Goal: Task Accomplishment & Management: Manage account settings

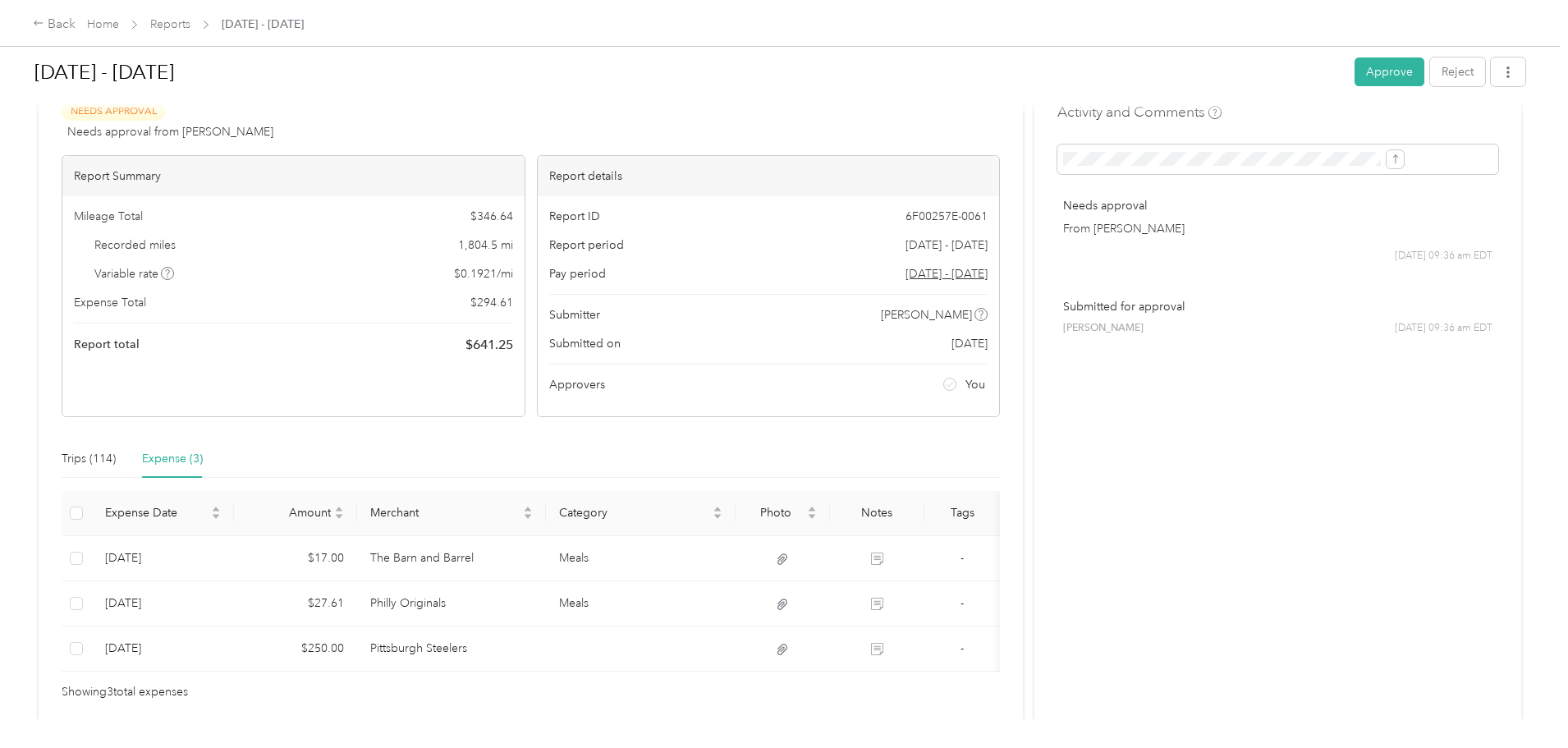
scroll to position [134, 0]
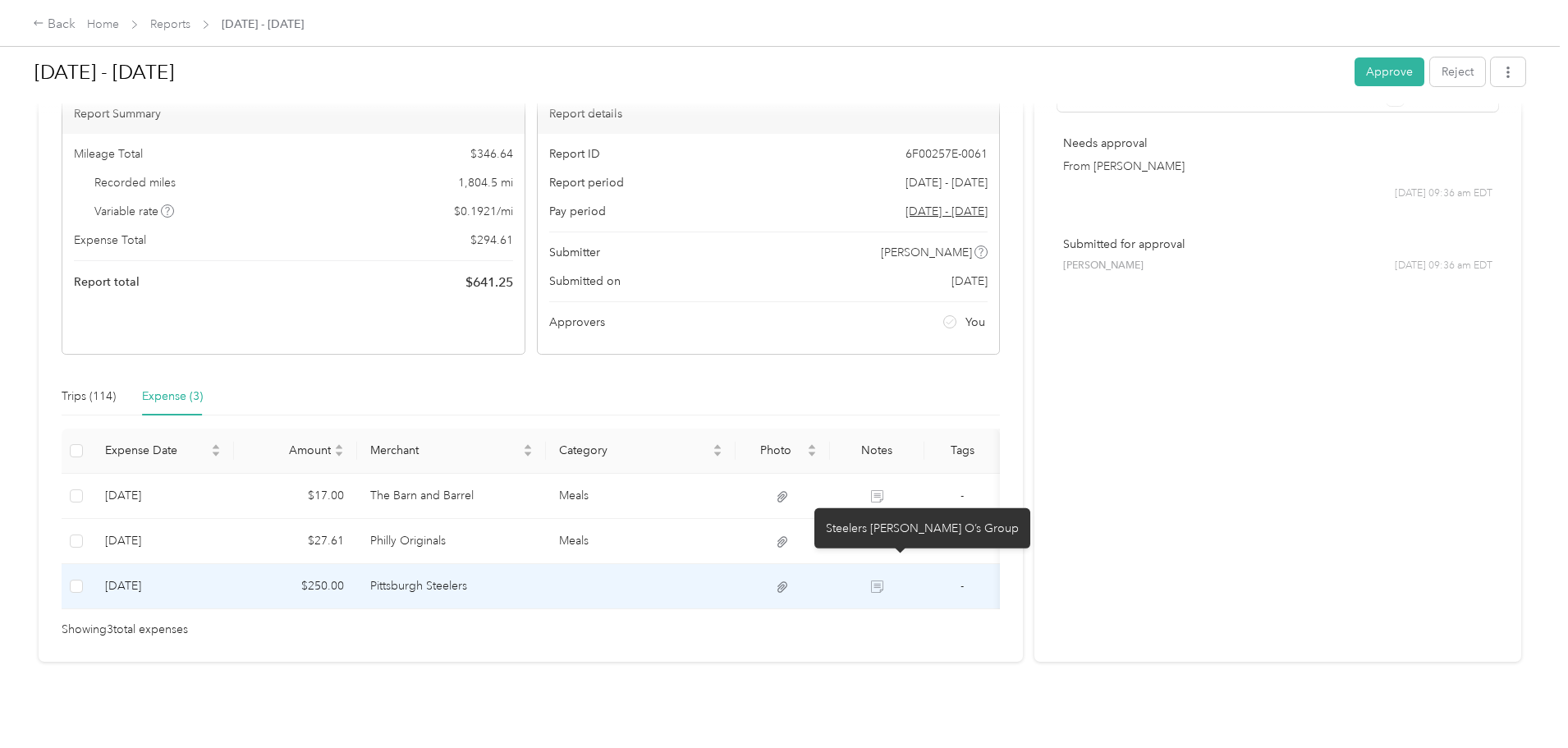
click at [884, 581] on icon at bounding box center [878, 587] width 12 height 12
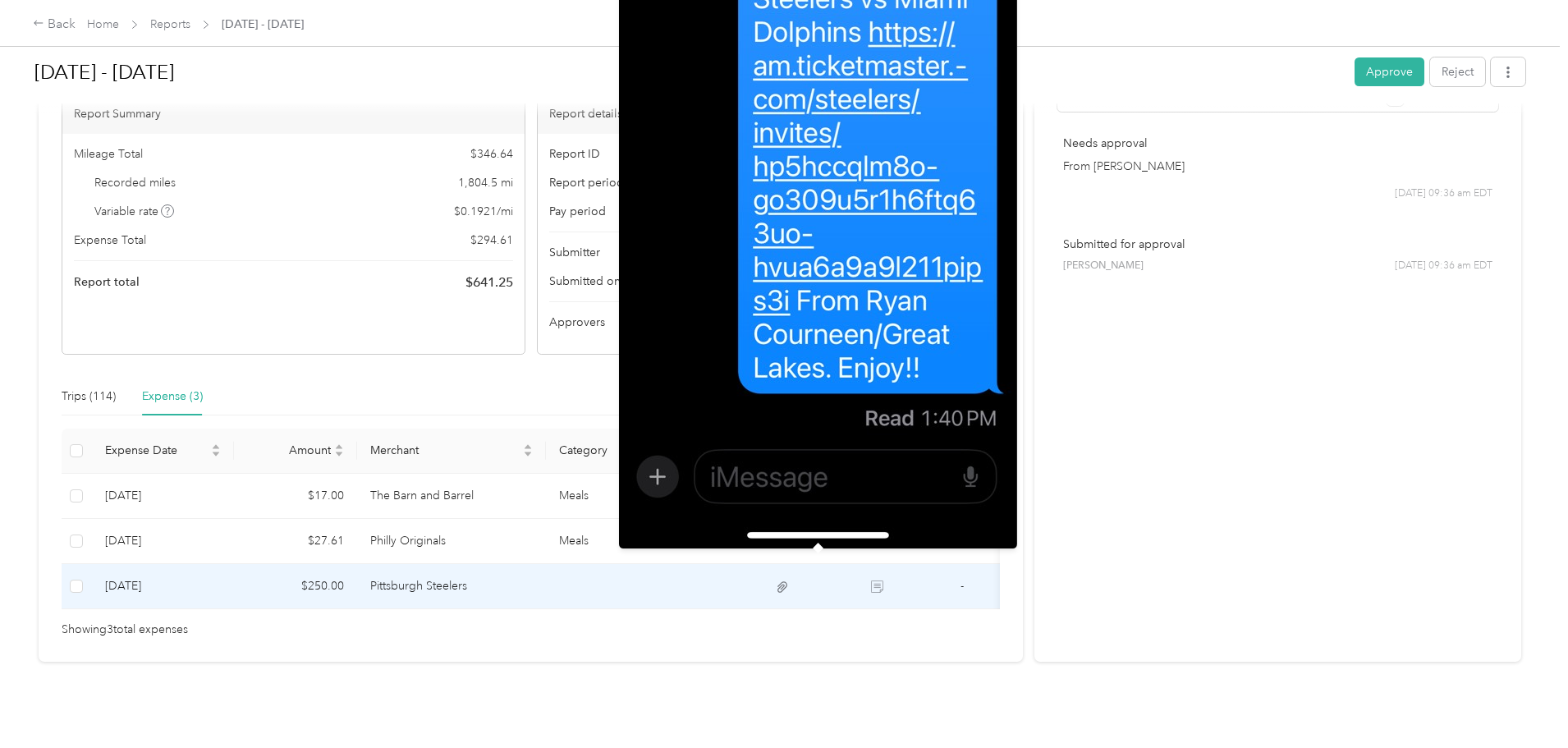
click at [788, 582] on icon at bounding box center [782, 587] width 10 height 11
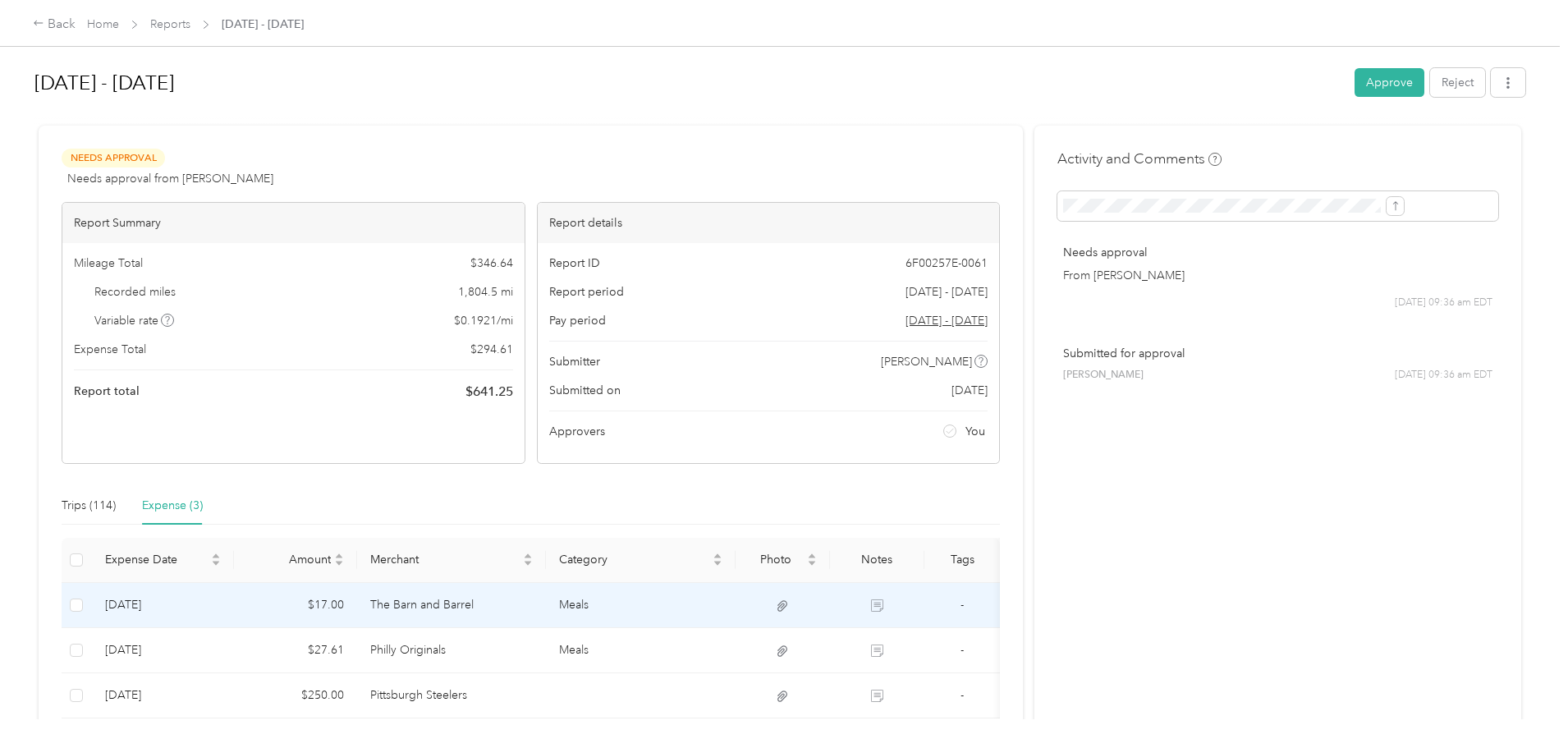
scroll to position [82, 0]
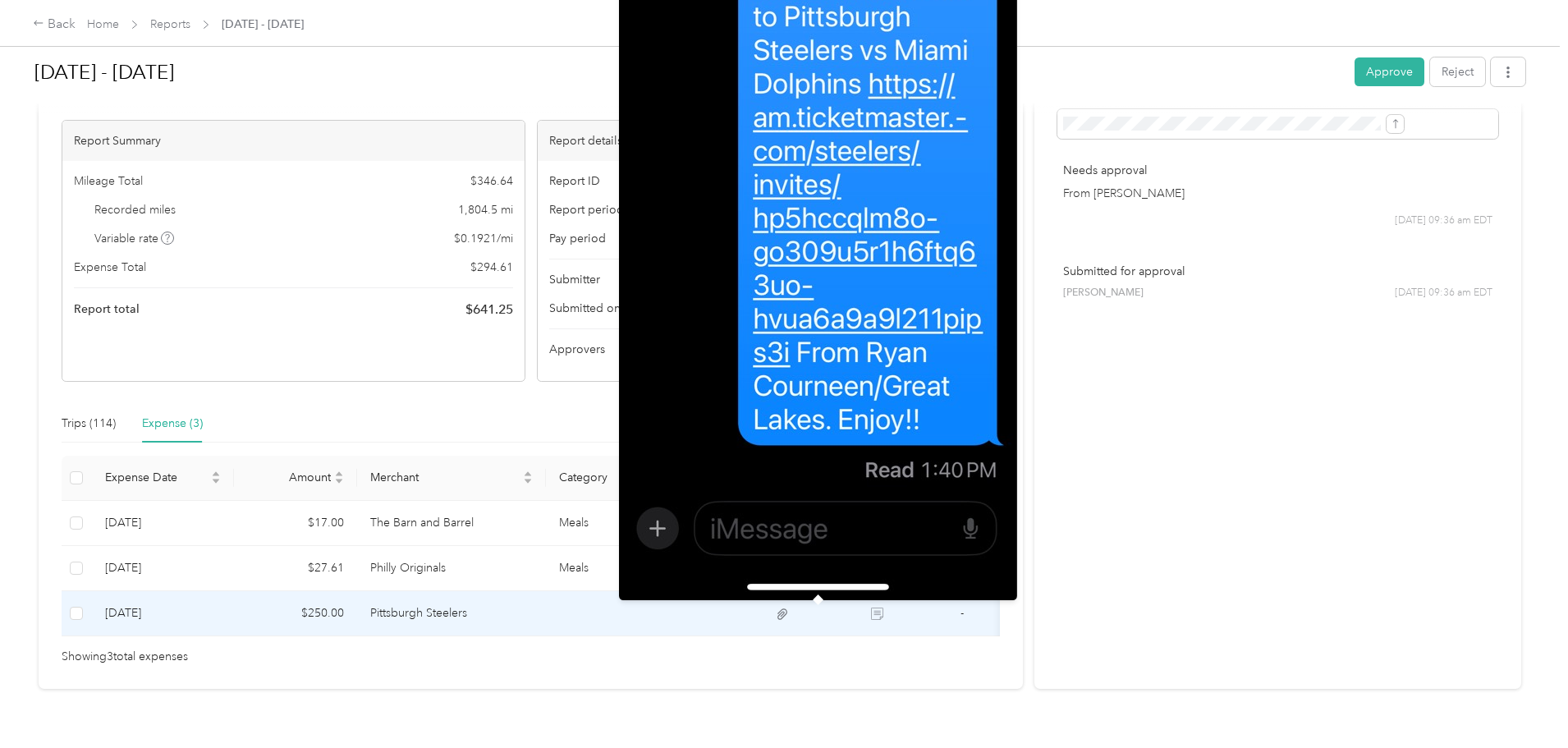
click at [788, 611] on icon at bounding box center [782, 614] width 10 height 11
click at [727, 297] on img at bounding box center [818, 169] width 399 height 862
click at [790, 614] on icon at bounding box center [782, 614] width 15 height 15
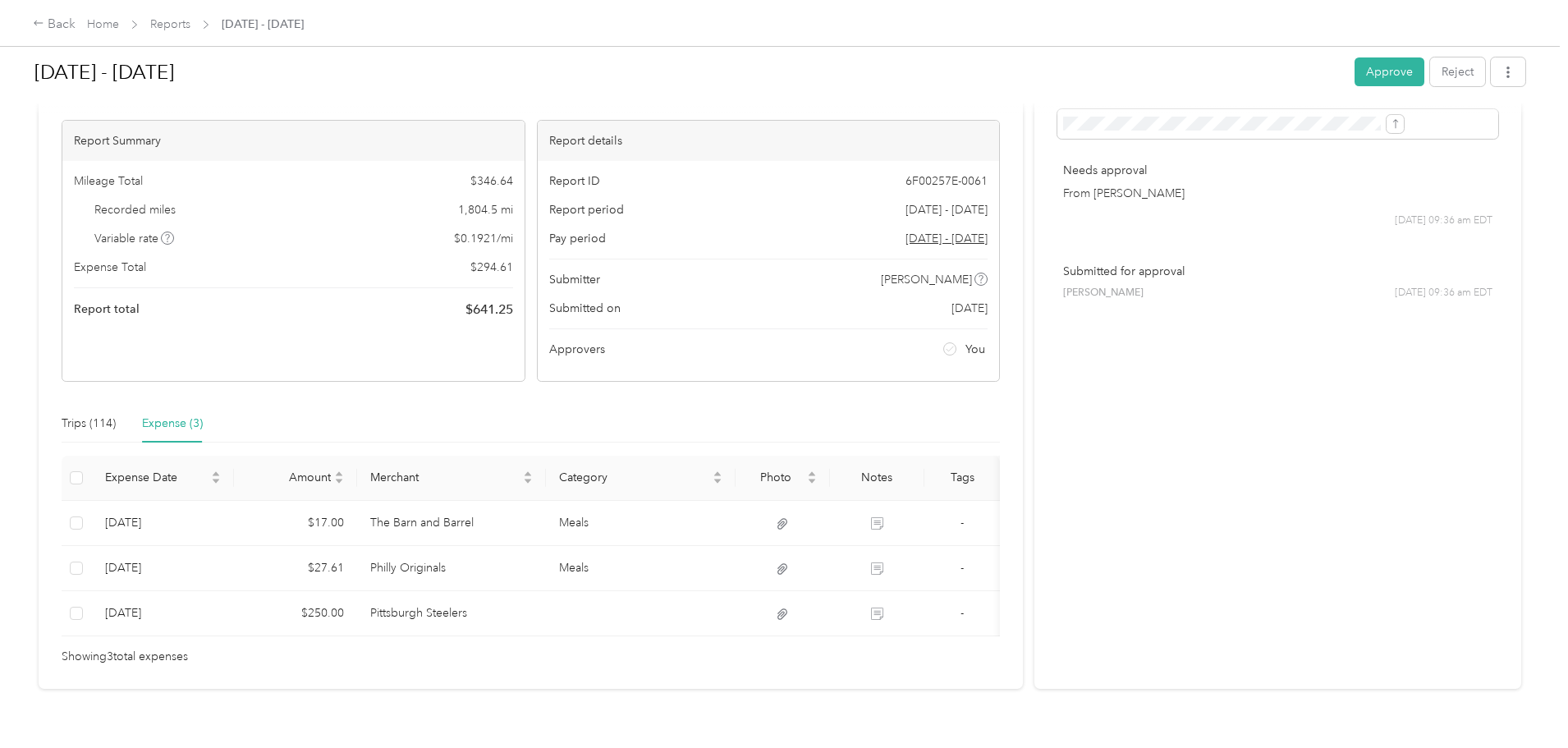
drag, startPoint x: 819, startPoint y: 614, endPoint x: 1236, endPoint y: 379, distance: 478.7
click at [1236, 379] on div "Activity and Comments Needs approval From [PERSON_NAME] [DATE] 09:36 am EDT Sub…" at bounding box center [1277, 366] width 487 height 645
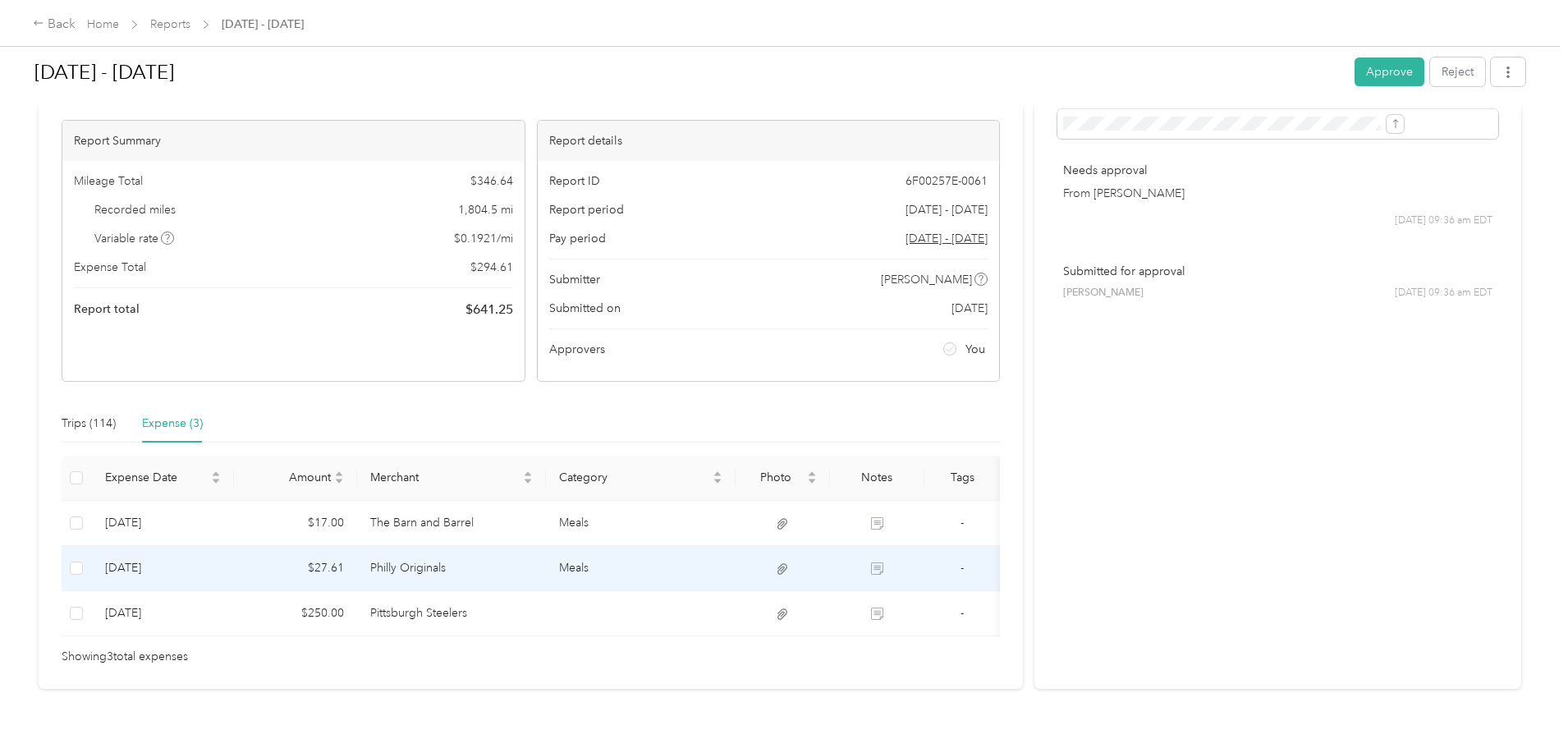
click at [790, 567] on icon at bounding box center [782, 569] width 15 height 15
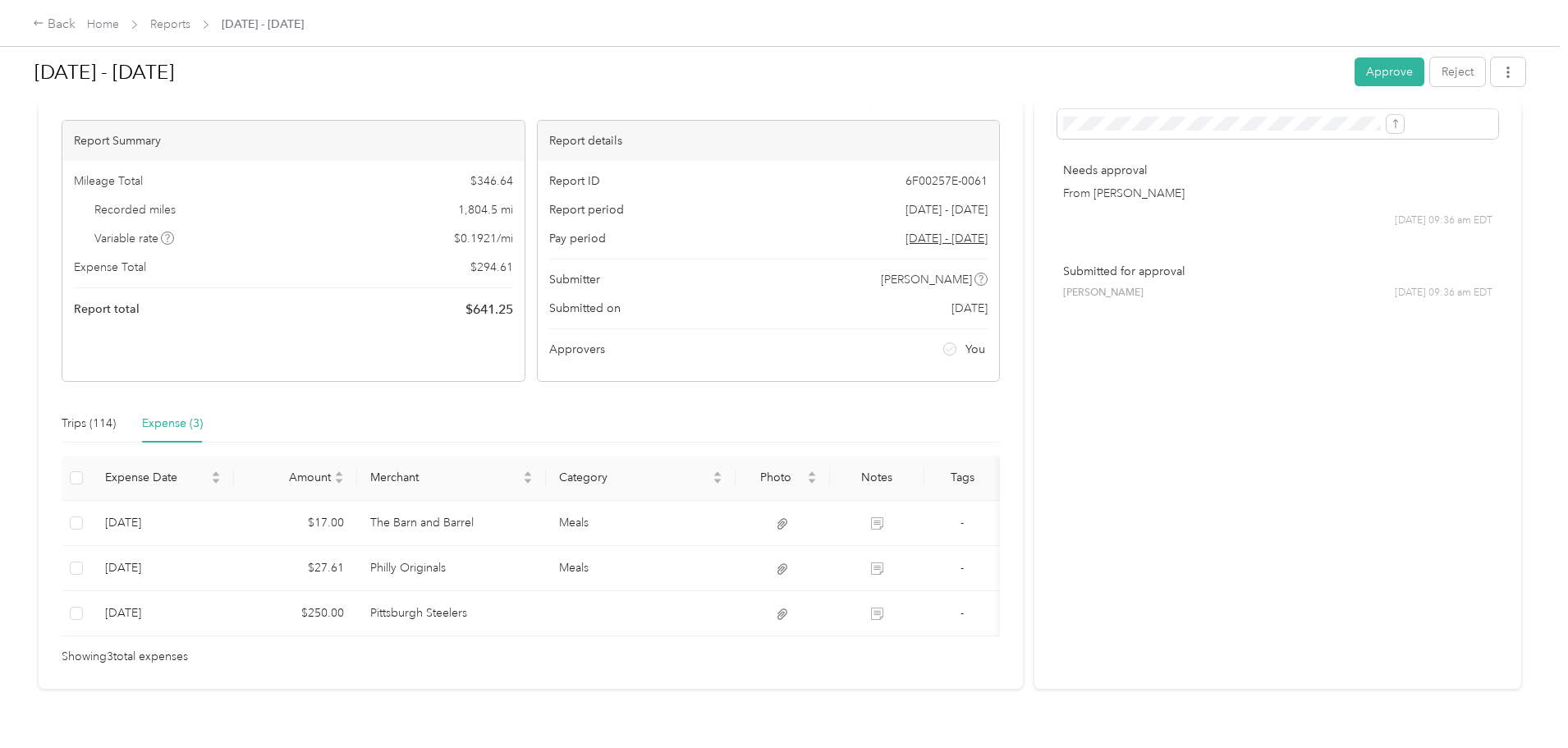
click at [1231, 584] on div "Activity and Comments Needs approval From [PERSON_NAME] [DATE] 09:36 am EDT Sub…" at bounding box center [1277, 366] width 487 height 645
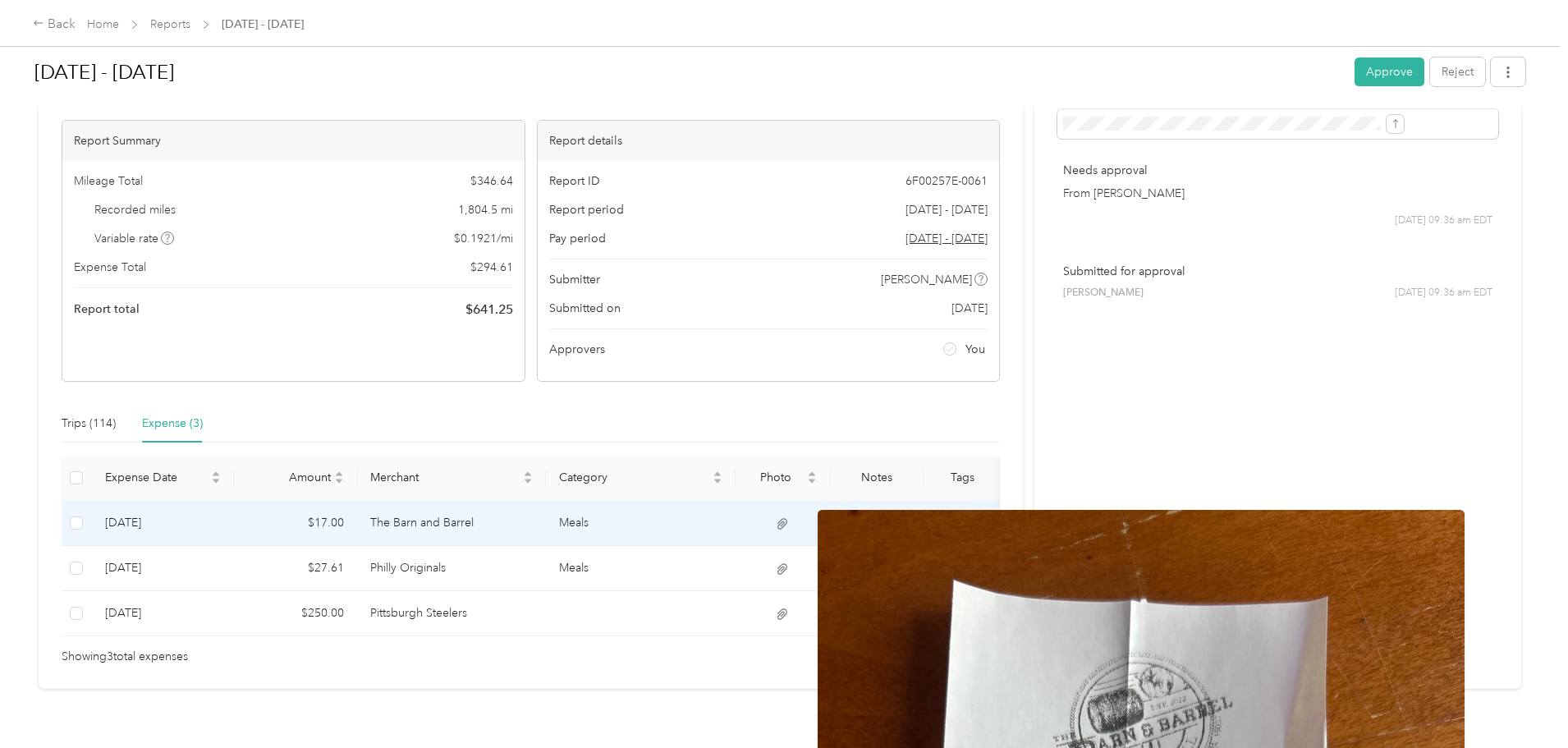
click at [790, 521] on icon at bounding box center [782, 523] width 15 height 15
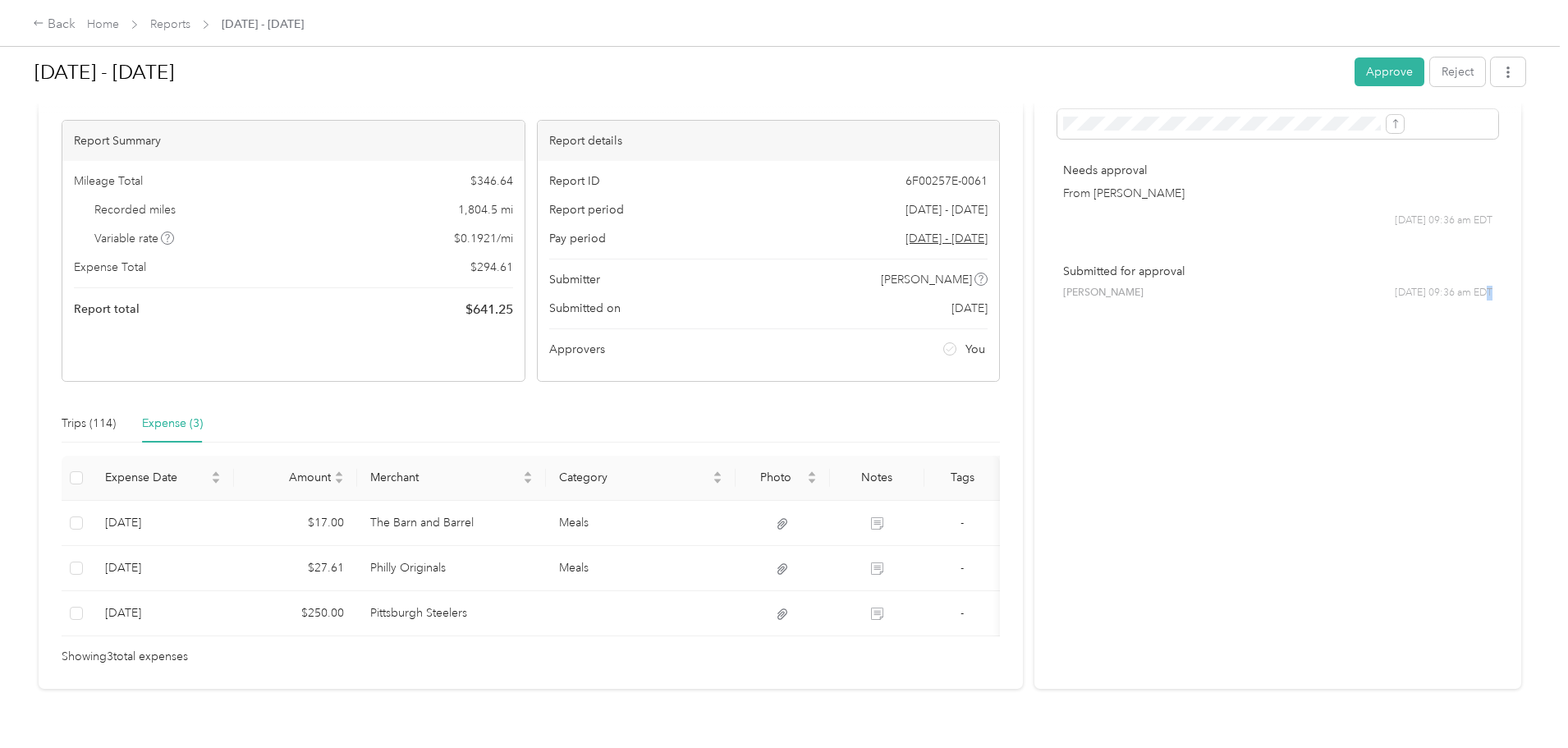
click at [1343, 553] on div "Activity and Comments Needs approval From [PERSON_NAME] [DATE] 09:36 am EDT Sub…" at bounding box center [1277, 366] width 487 height 645
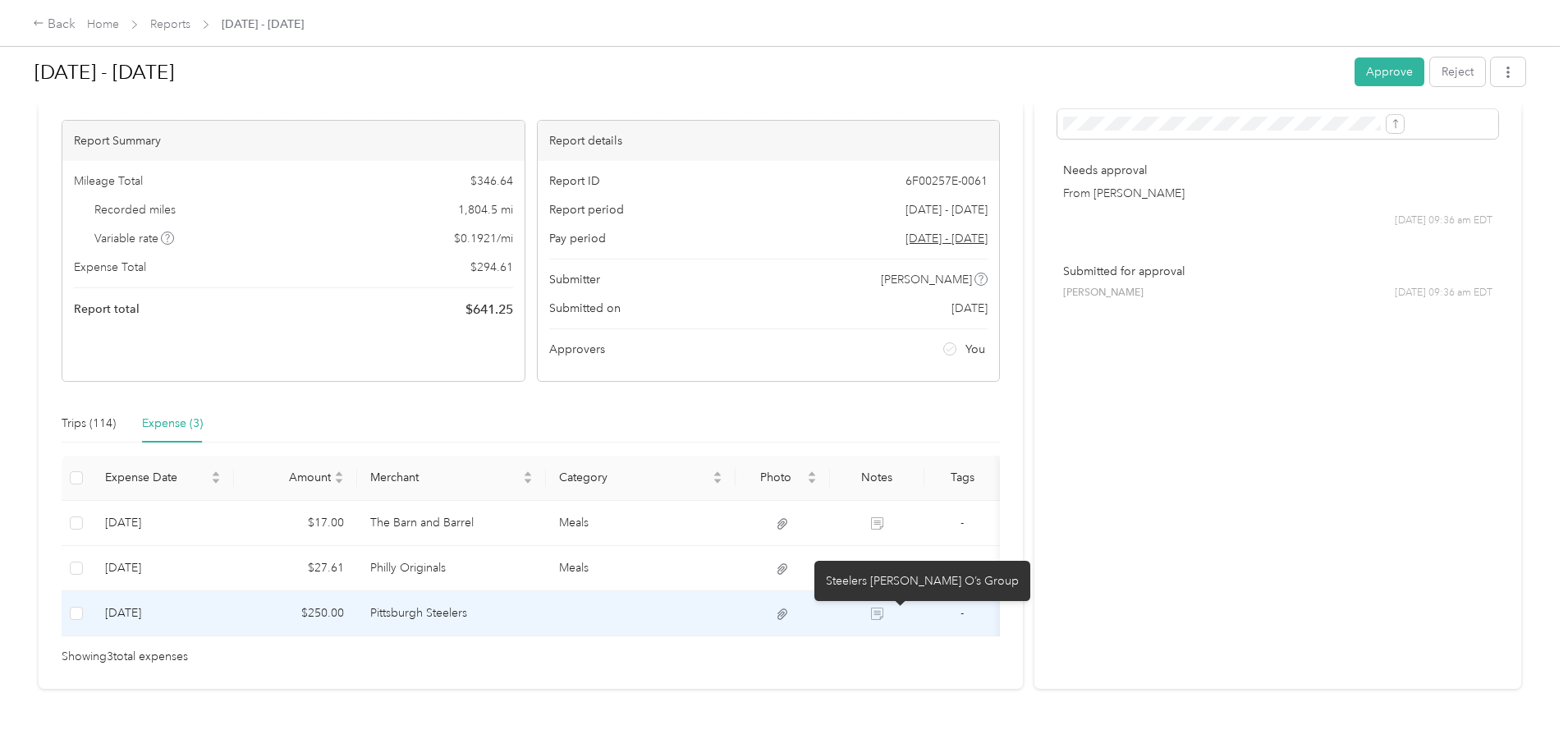
click at [884, 612] on icon at bounding box center [879, 615] width 9 height 8
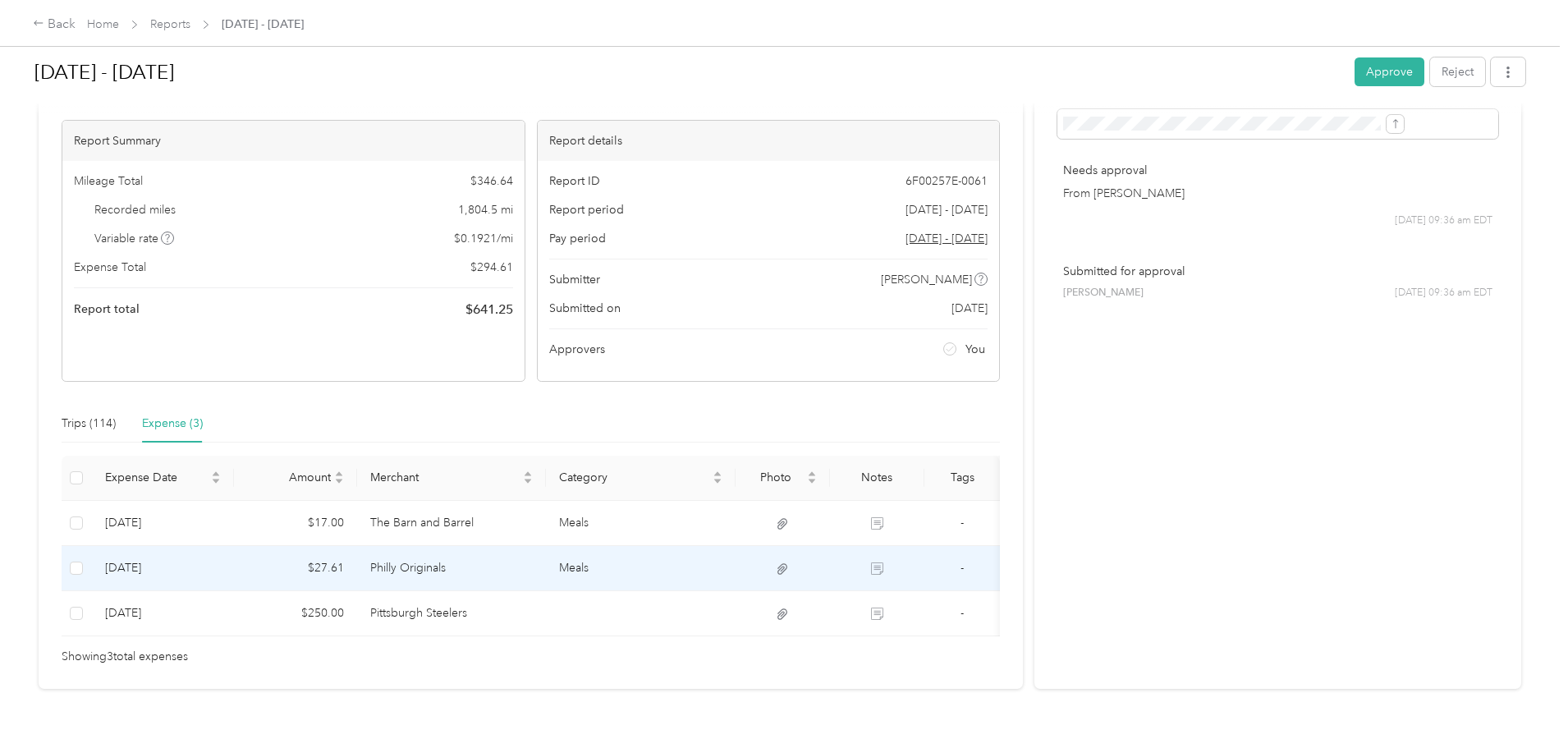
scroll to position [0, 0]
